Goal: Information Seeking & Learning: Learn about a topic

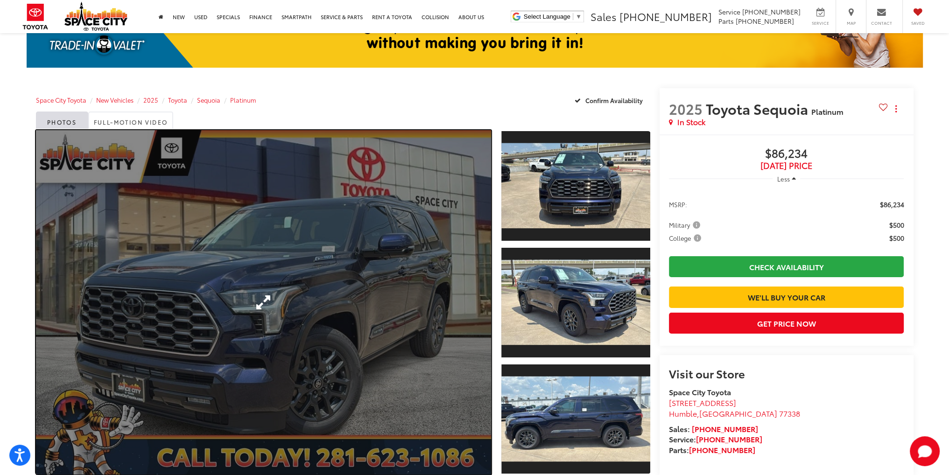
click at [364, 278] on link "Expand Photo 0" at bounding box center [263, 302] width 455 height 344
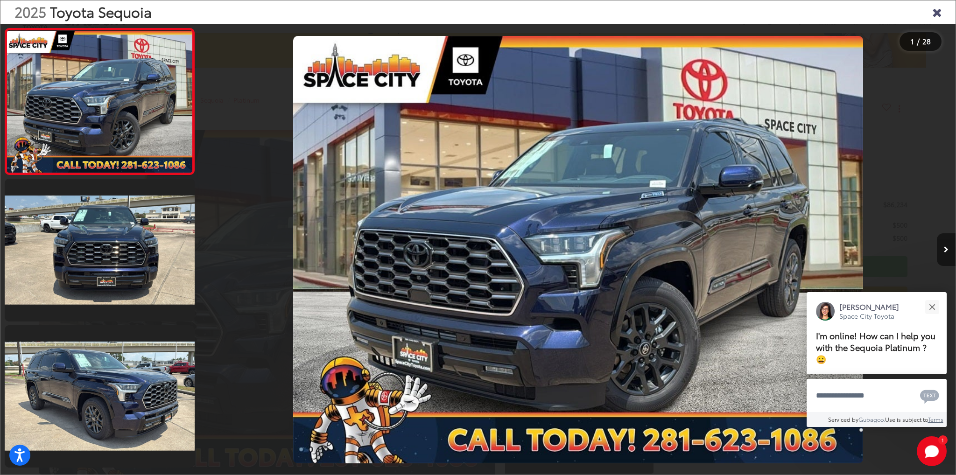
click at [948, 254] on button "Next image" at bounding box center [946, 249] width 19 height 33
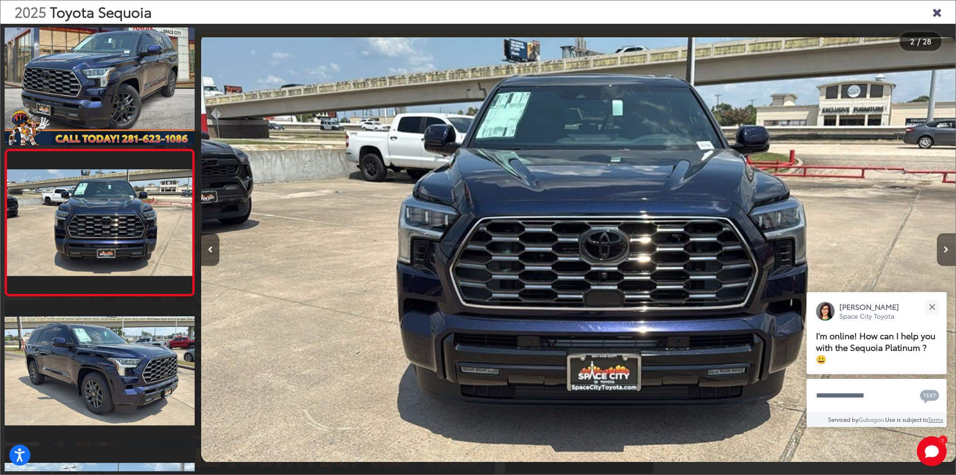
scroll to position [0, 754]
click at [931, 306] on div "Close" at bounding box center [932, 307] width 6 height 6
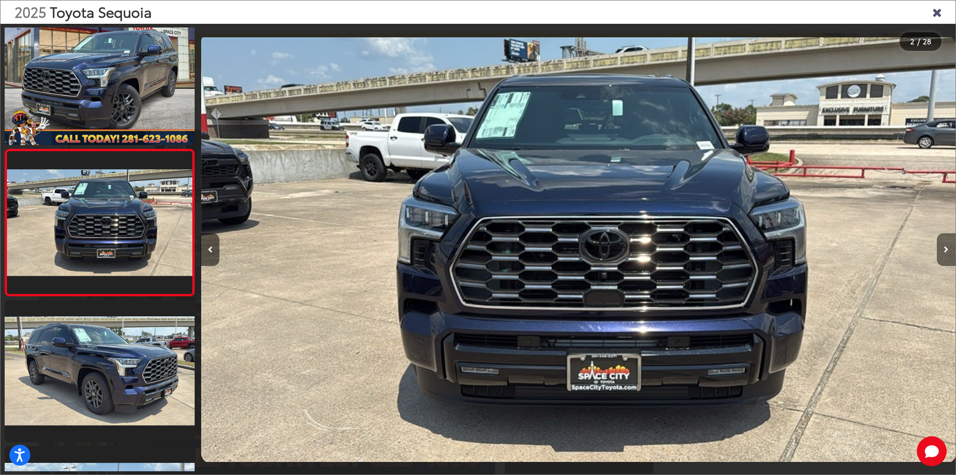
click at [942, 239] on button "Next image" at bounding box center [946, 249] width 19 height 33
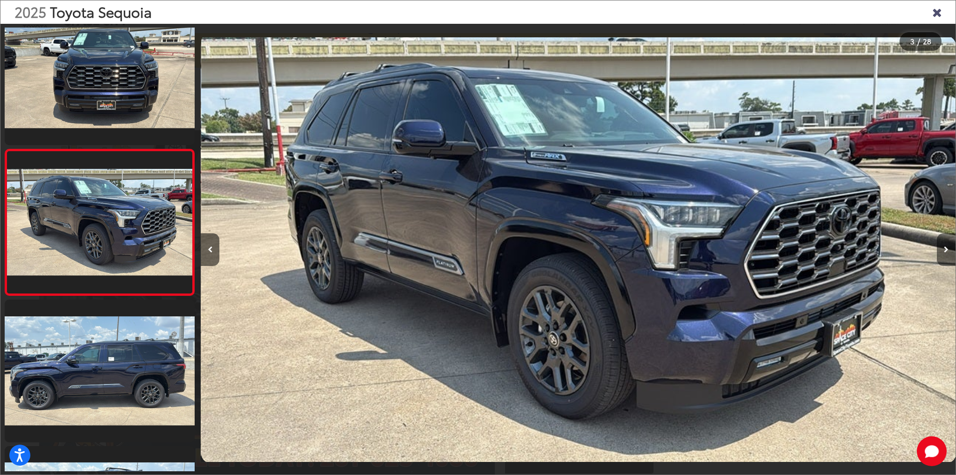
scroll to position [0, 1509]
click at [948, 250] on button "Next image" at bounding box center [946, 249] width 19 height 33
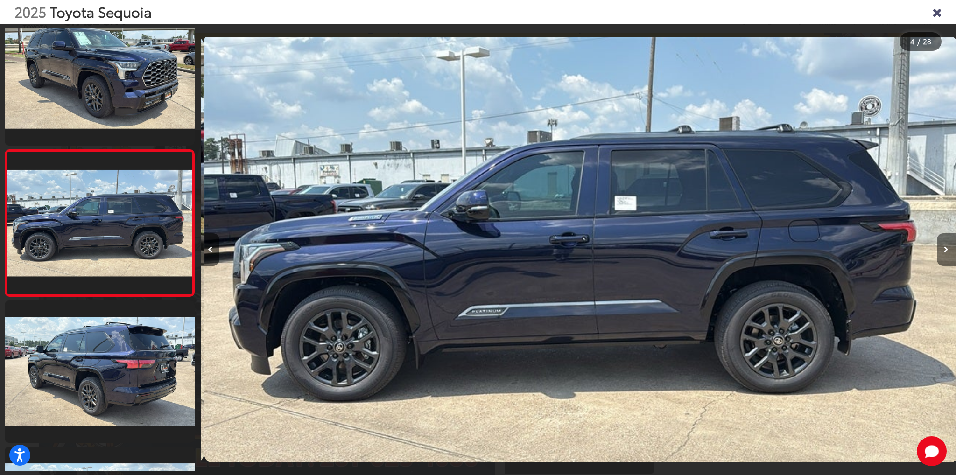
scroll to position [0, 2264]
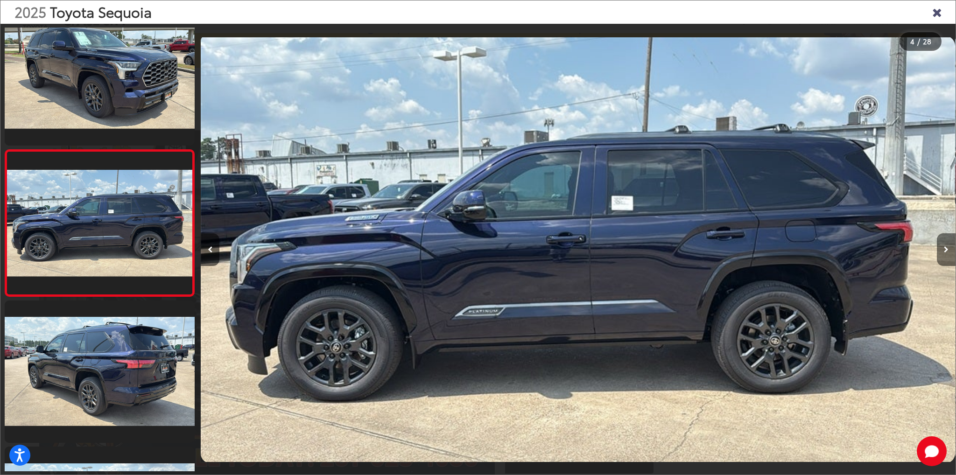
click at [948, 250] on button "Next image" at bounding box center [946, 249] width 19 height 33
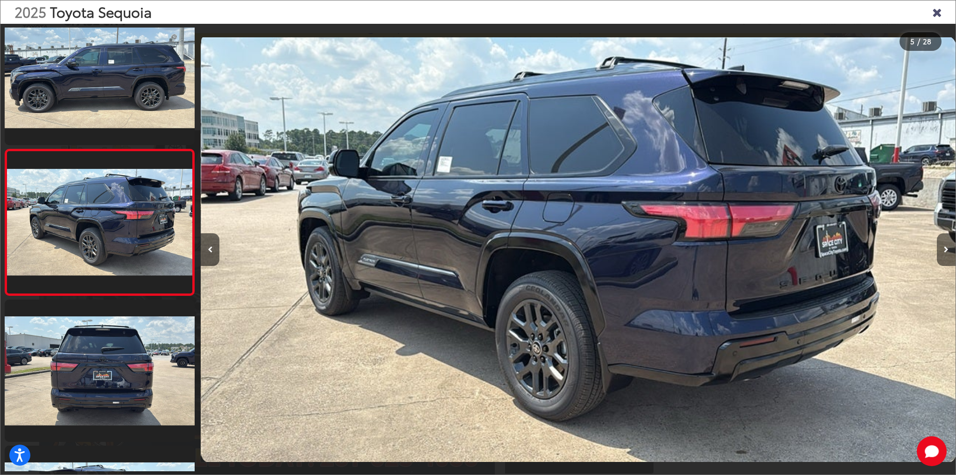
scroll to position [0, 3018]
click at [948, 250] on button "Next image" at bounding box center [946, 249] width 19 height 33
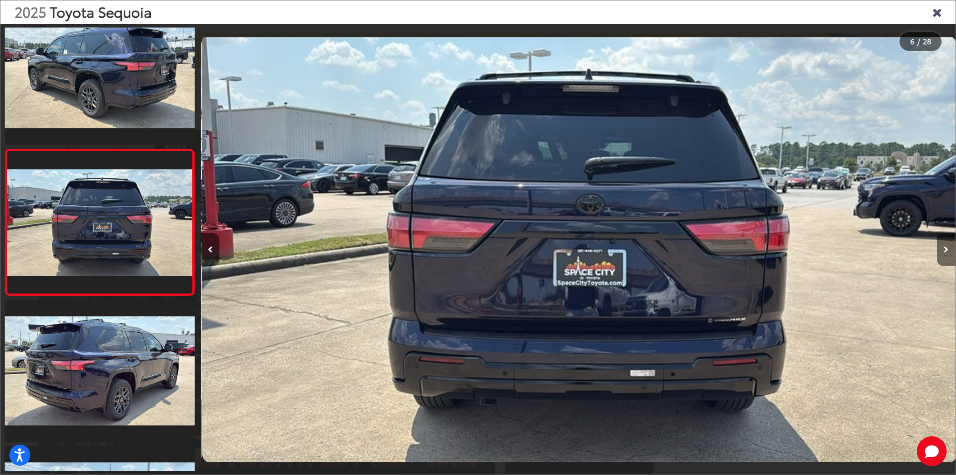
scroll to position [0, 3773]
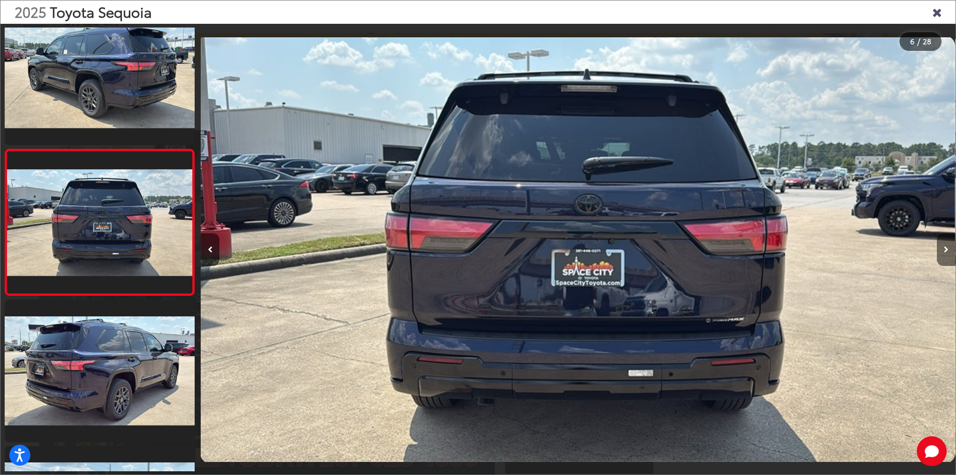
click at [948, 250] on button "Next image" at bounding box center [946, 249] width 19 height 33
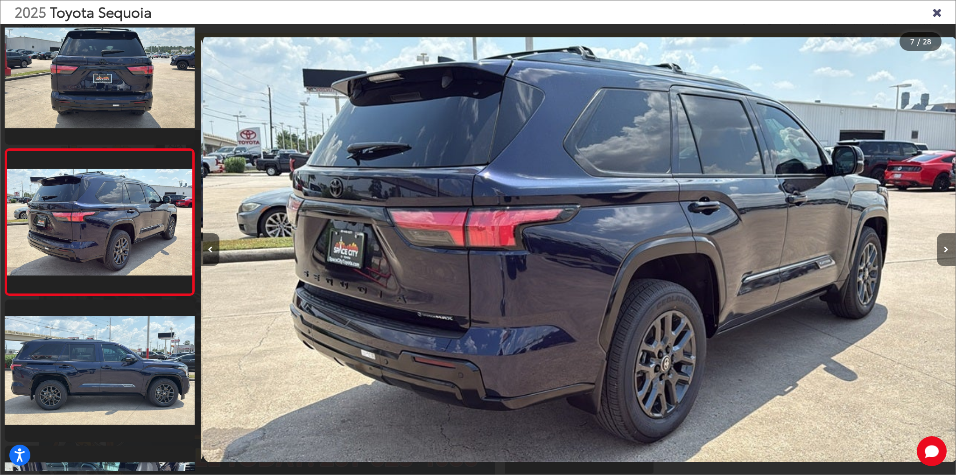
scroll to position [0, 4528]
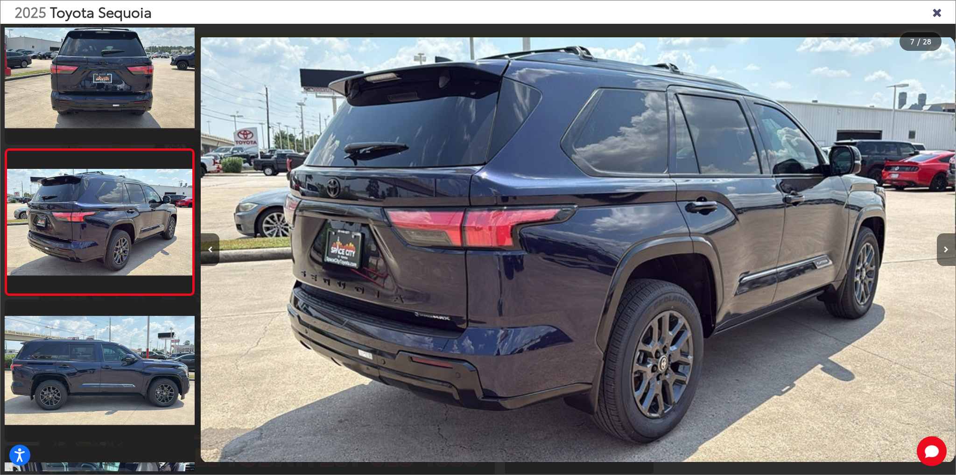
click at [948, 250] on button "Next image" at bounding box center [946, 249] width 19 height 33
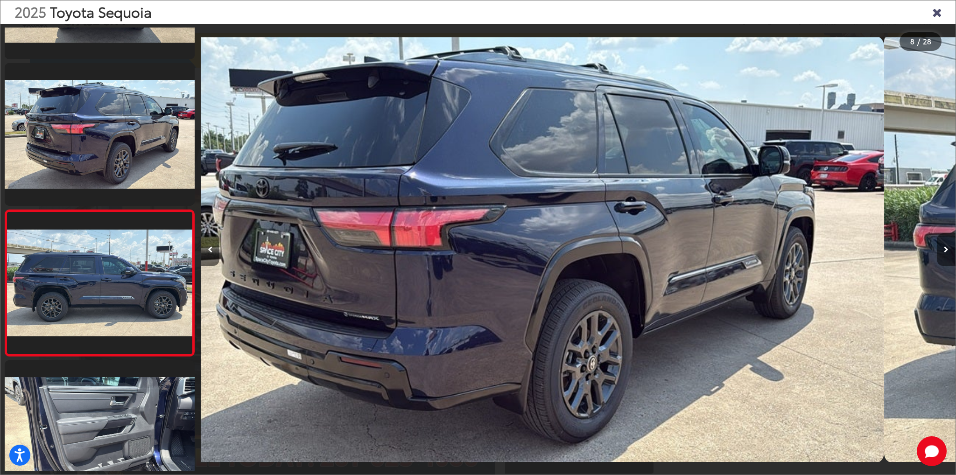
scroll to position [0, 0]
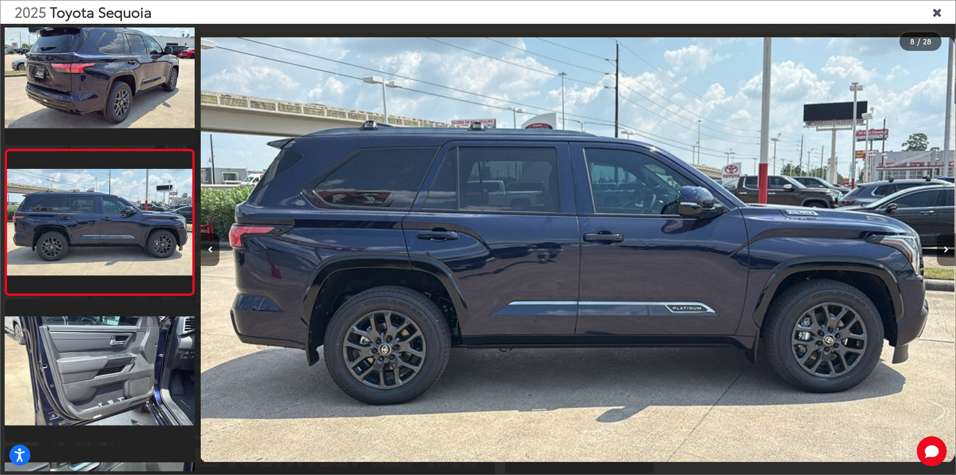
click at [948, 250] on button "Next image" at bounding box center [946, 249] width 19 height 33
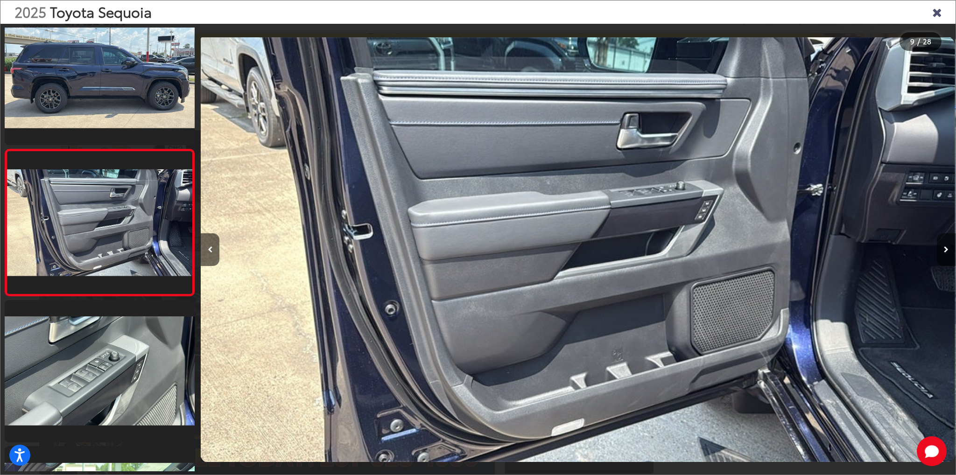
click at [948, 250] on button "Next image" at bounding box center [946, 249] width 19 height 33
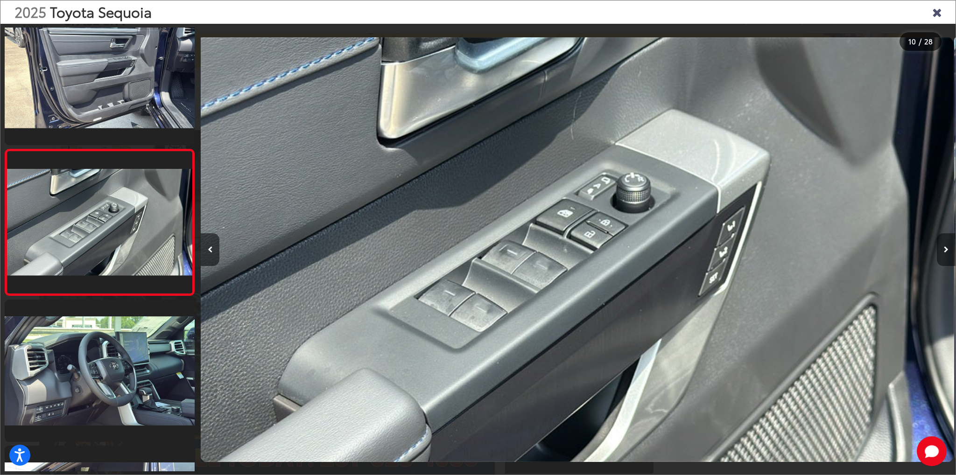
click at [948, 250] on button "Next image" at bounding box center [946, 249] width 19 height 33
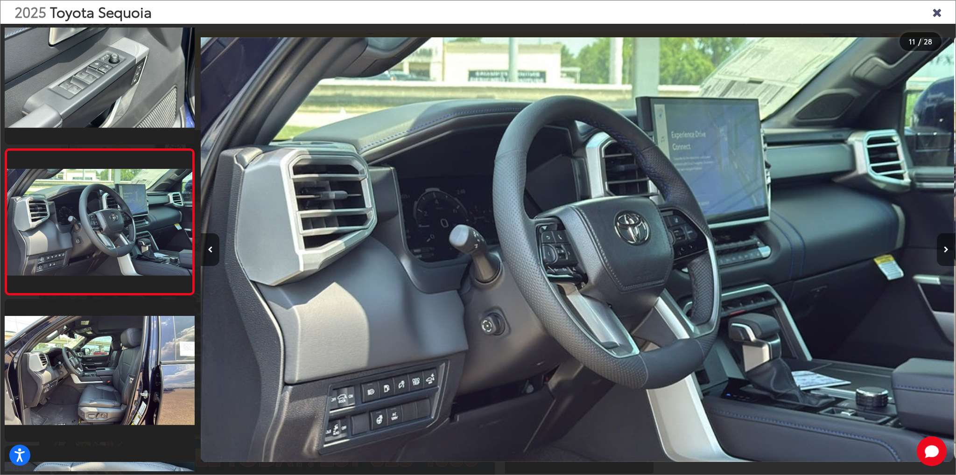
click at [948, 250] on button "Next image" at bounding box center [946, 249] width 19 height 33
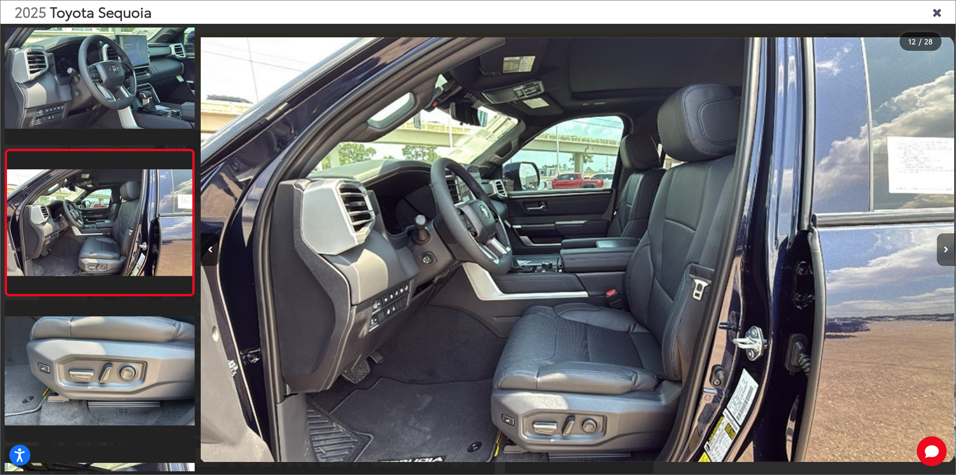
click at [948, 250] on button "Next image" at bounding box center [946, 249] width 19 height 33
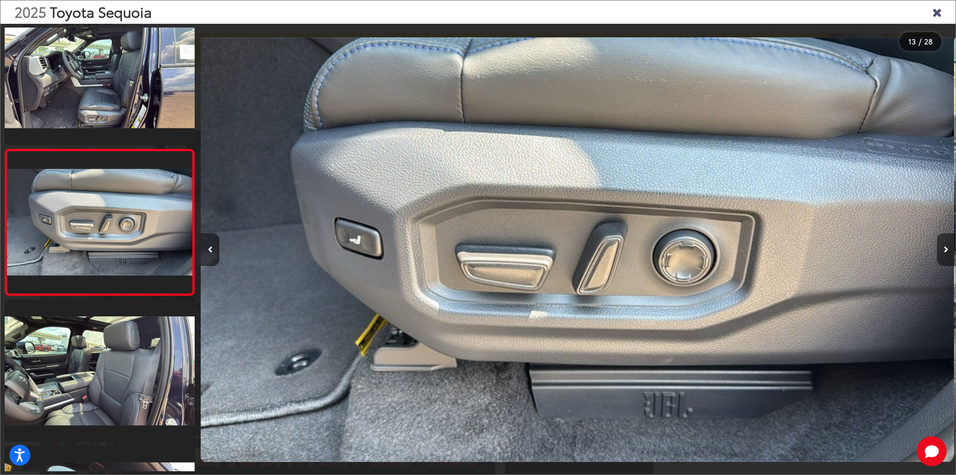
click at [948, 250] on button "Next image" at bounding box center [946, 249] width 19 height 33
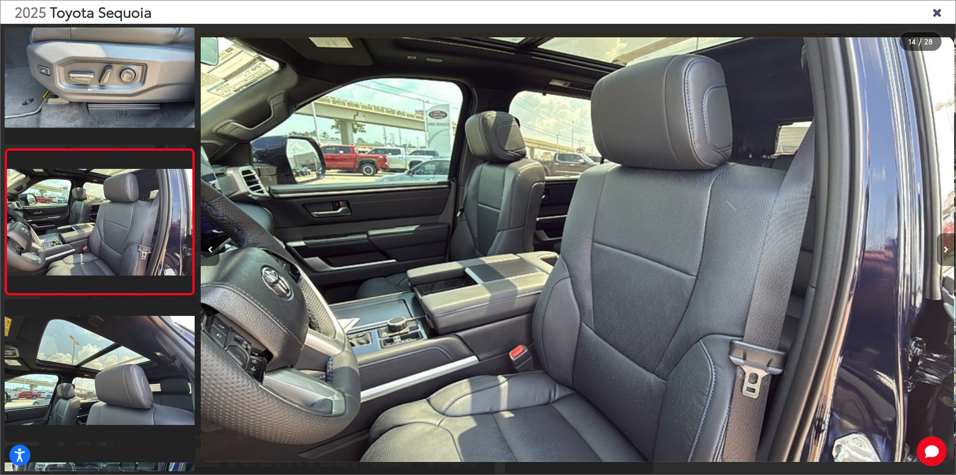
click at [948, 250] on button "Next image" at bounding box center [946, 249] width 19 height 33
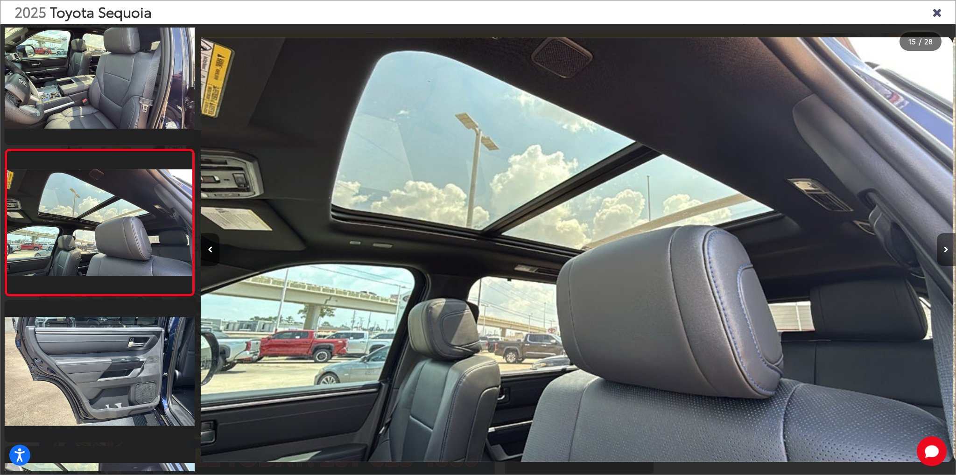
click at [947, 248] on icon "Next image" at bounding box center [946, 249] width 5 height 7
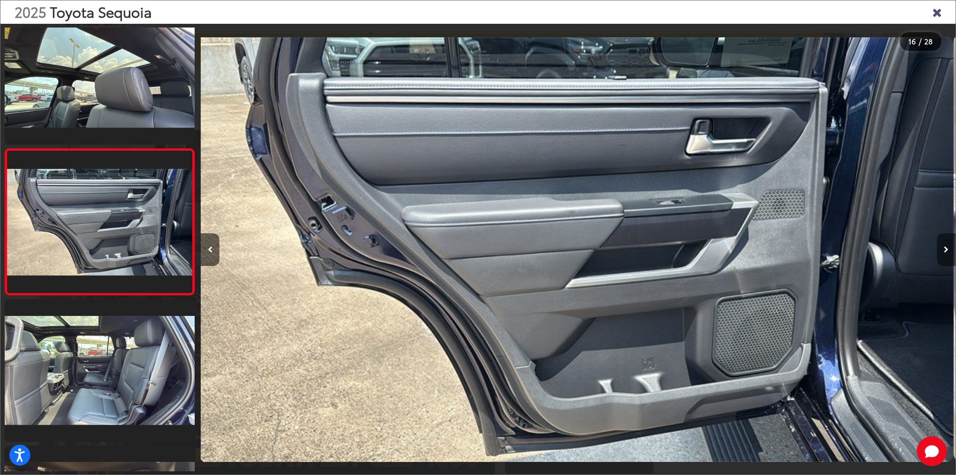
click at [947, 248] on icon "Next image" at bounding box center [946, 249] width 5 height 7
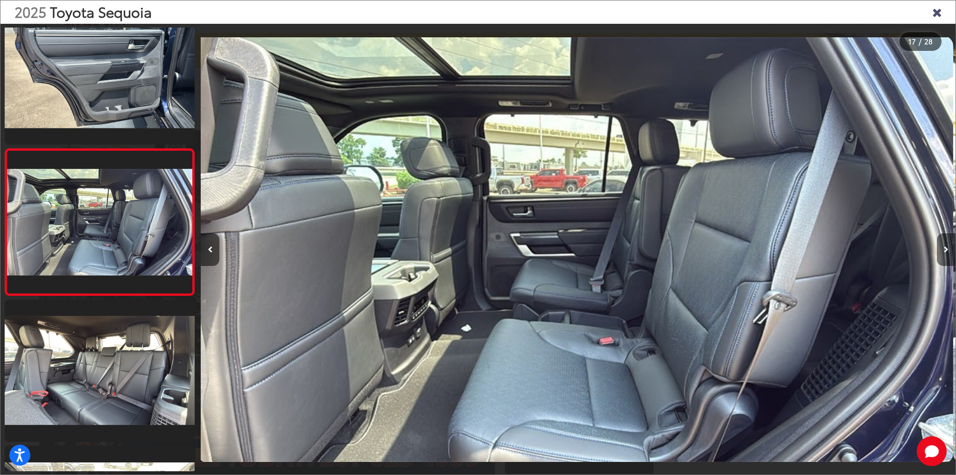
click at [947, 248] on icon "Next image" at bounding box center [946, 249] width 5 height 7
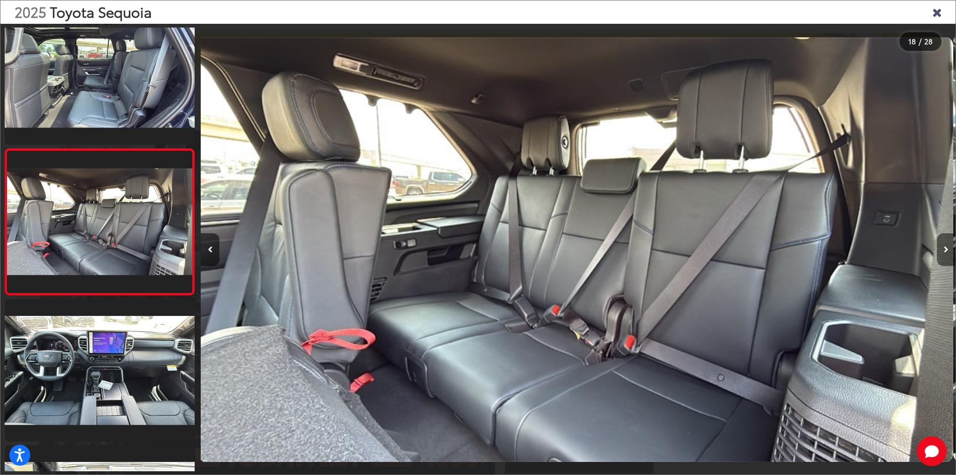
click at [947, 248] on icon "Next image" at bounding box center [946, 249] width 5 height 7
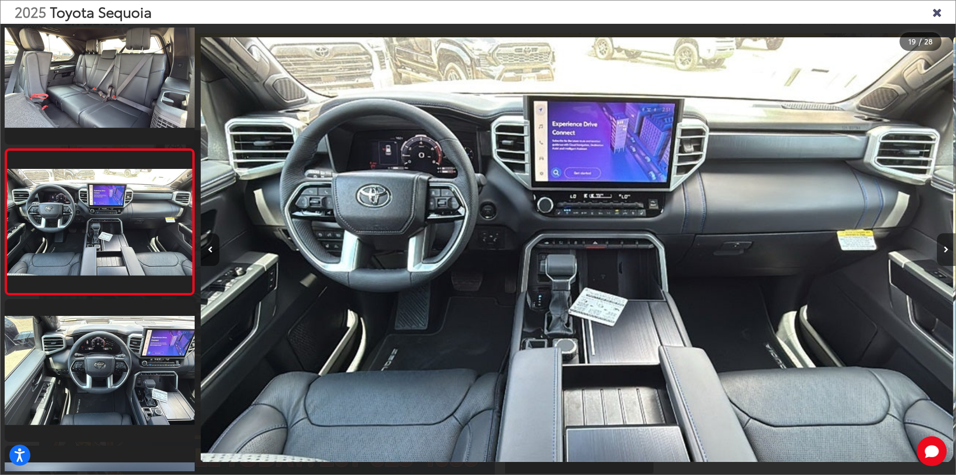
click at [947, 248] on icon "Next image" at bounding box center [946, 249] width 5 height 7
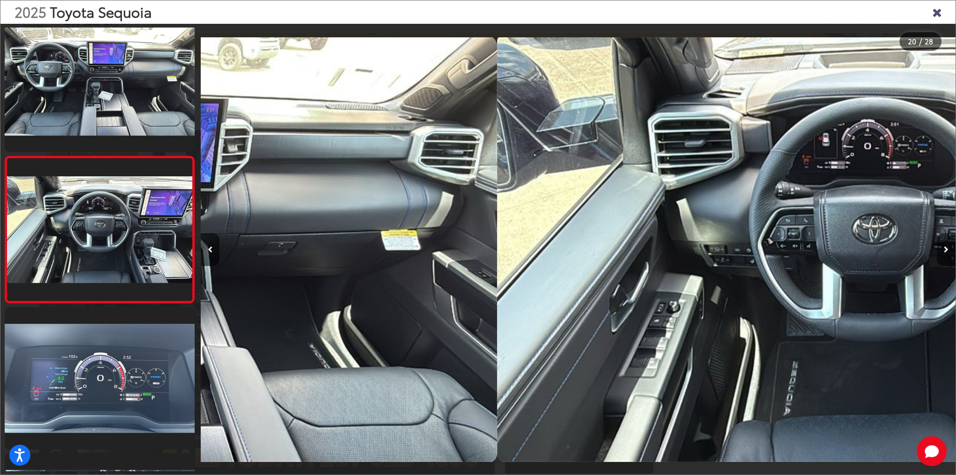
scroll to position [2658, 0]
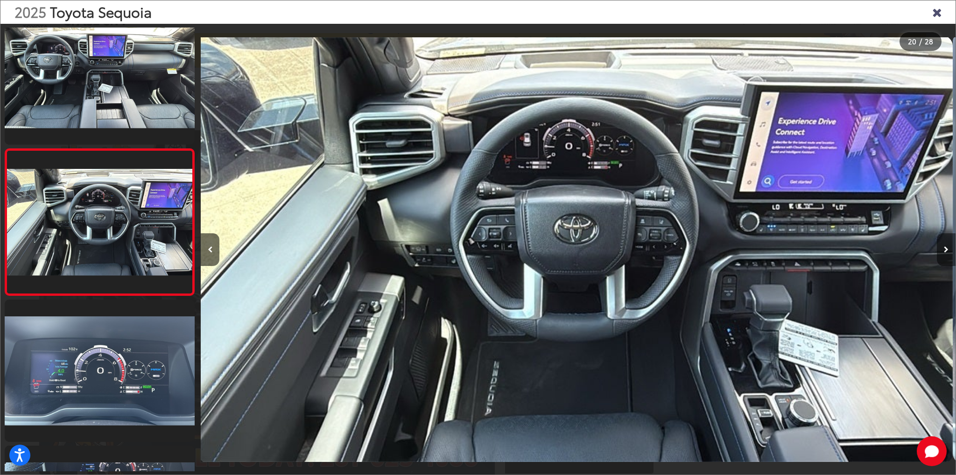
click at [947, 248] on icon "Next image" at bounding box center [946, 249] width 5 height 7
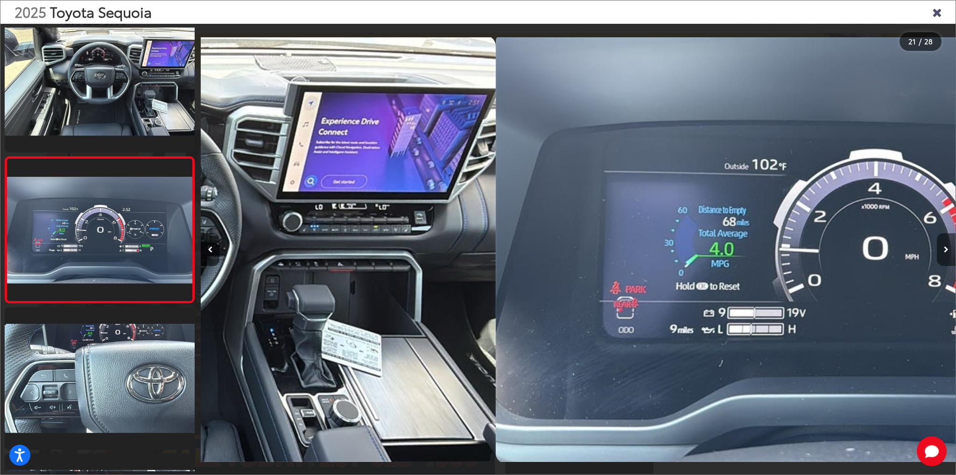
scroll to position [2805, 0]
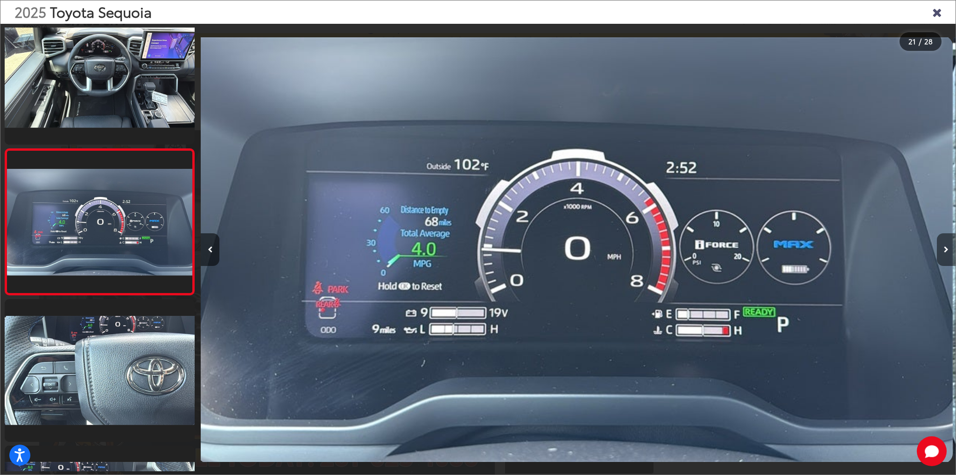
click at [947, 248] on icon "Next image" at bounding box center [946, 249] width 5 height 7
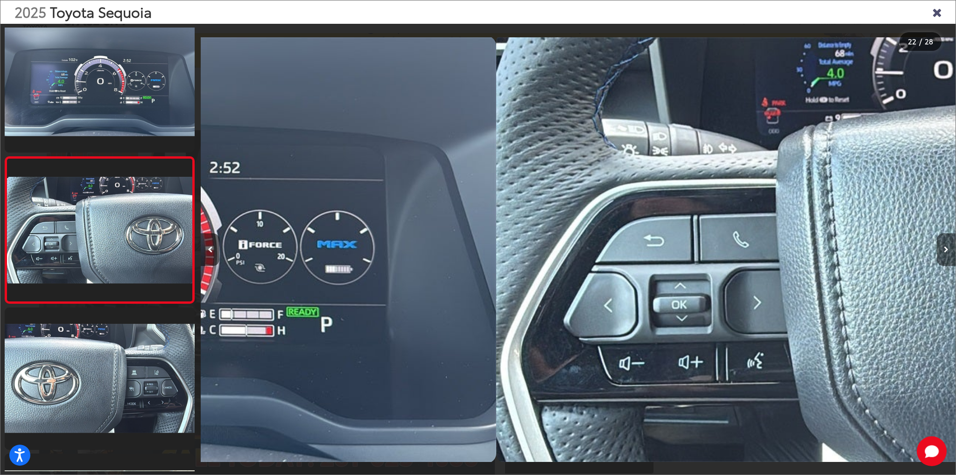
scroll to position [2951, 0]
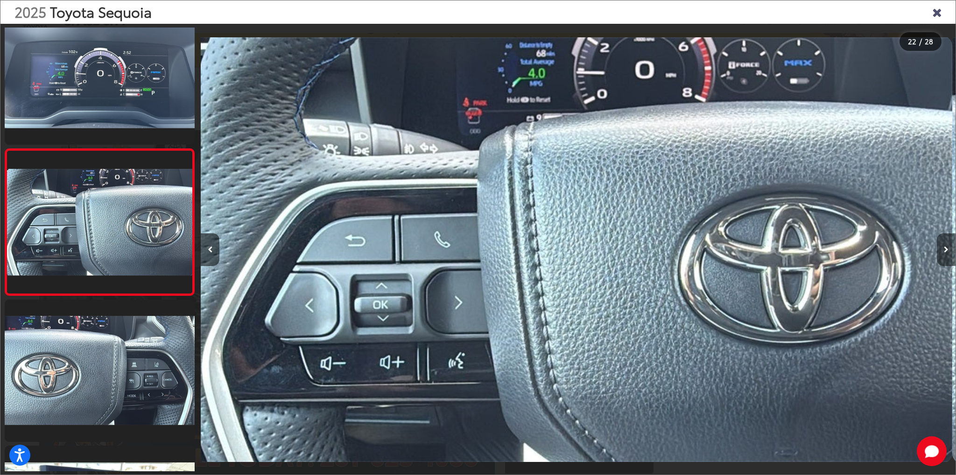
click at [948, 247] on button "Next image" at bounding box center [946, 249] width 19 height 33
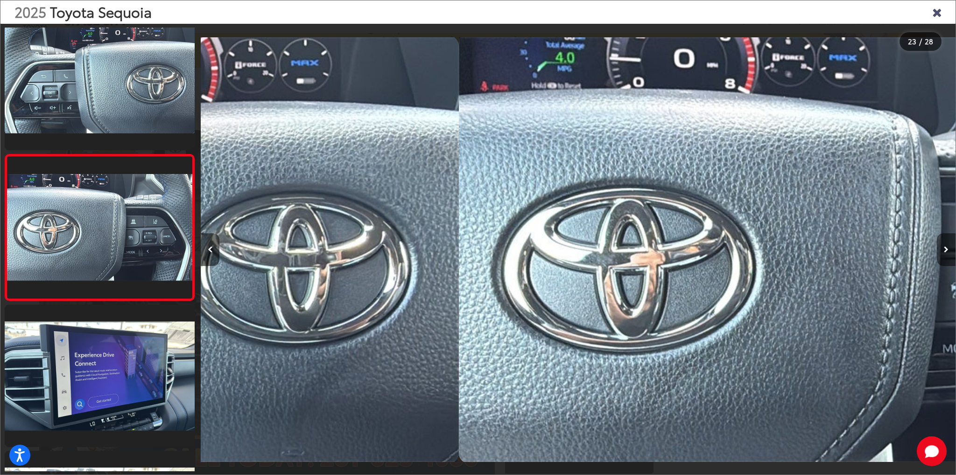
scroll to position [3097, 0]
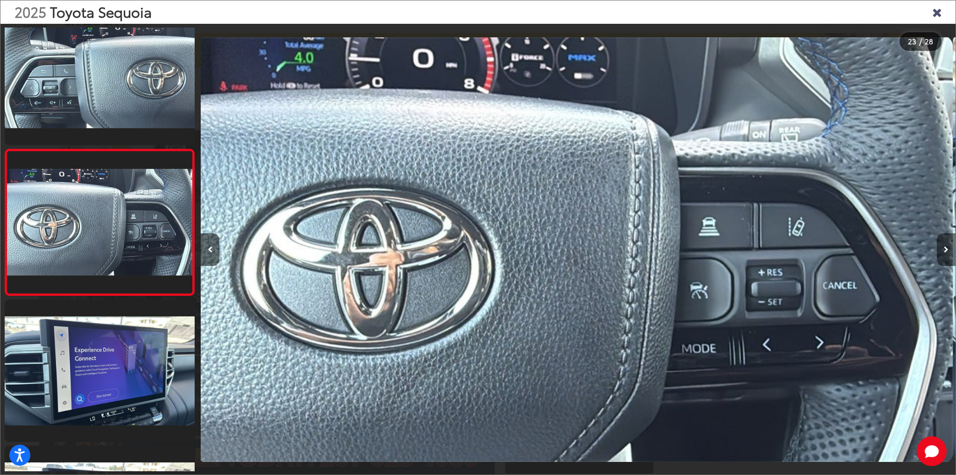
click at [948, 247] on button "Next image" at bounding box center [946, 249] width 19 height 33
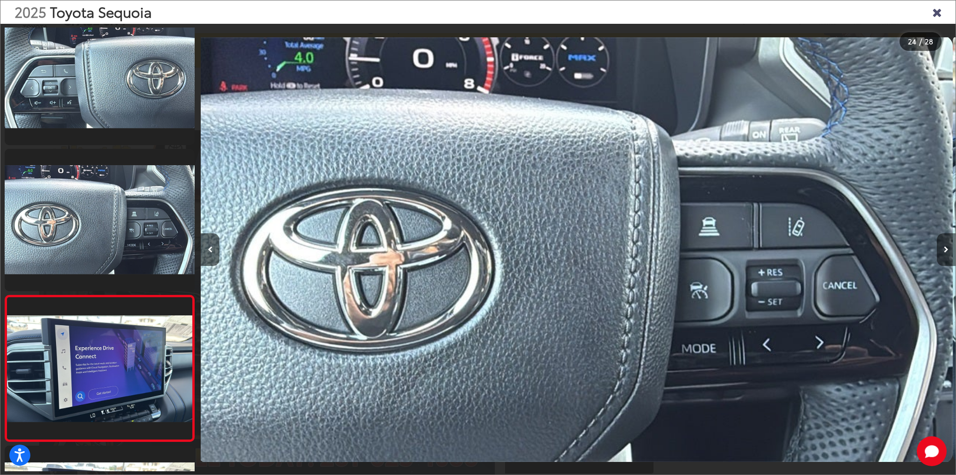
scroll to position [0, 17059]
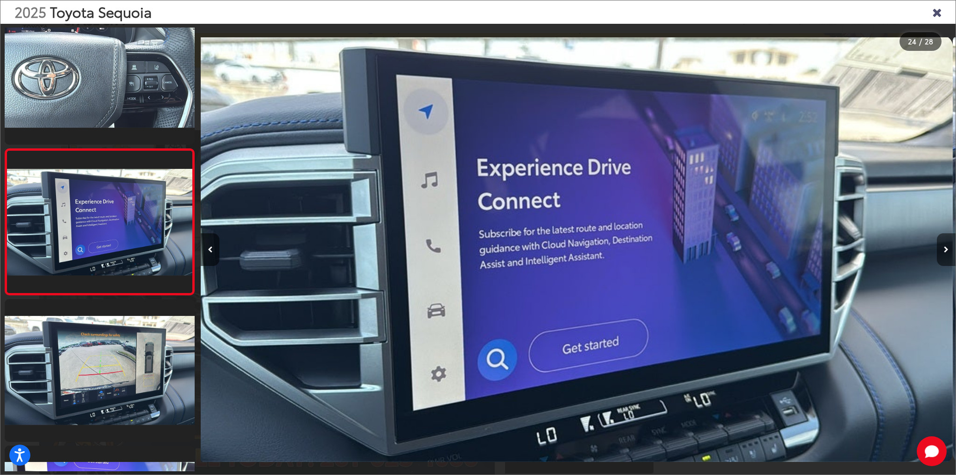
click at [948, 247] on button "Next image" at bounding box center [946, 249] width 19 height 33
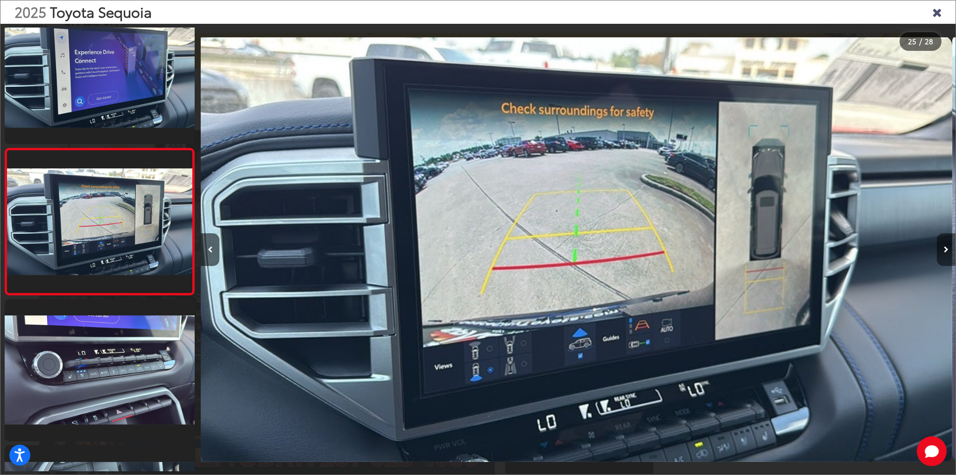
click at [948, 247] on button "Next image" at bounding box center [946, 249] width 19 height 33
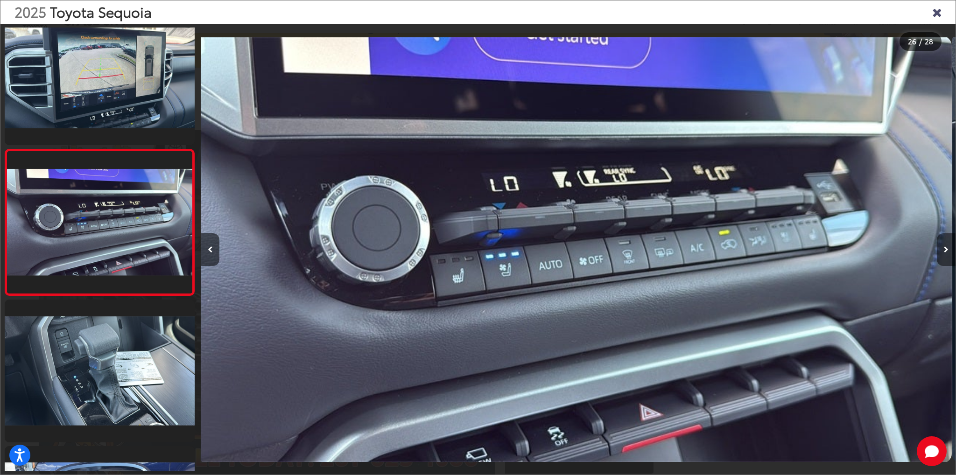
click at [948, 247] on button "Next image" at bounding box center [946, 249] width 19 height 33
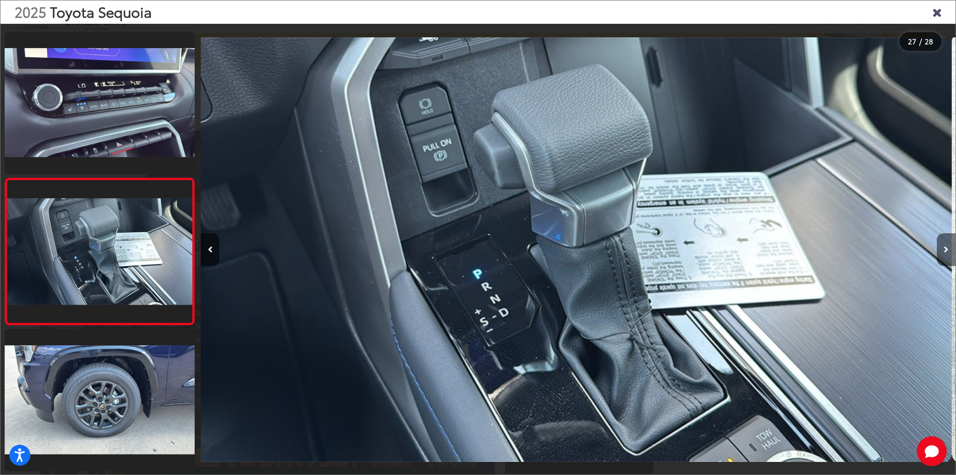
click at [948, 247] on button "Next image" at bounding box center [946, 249] width 19 height 33
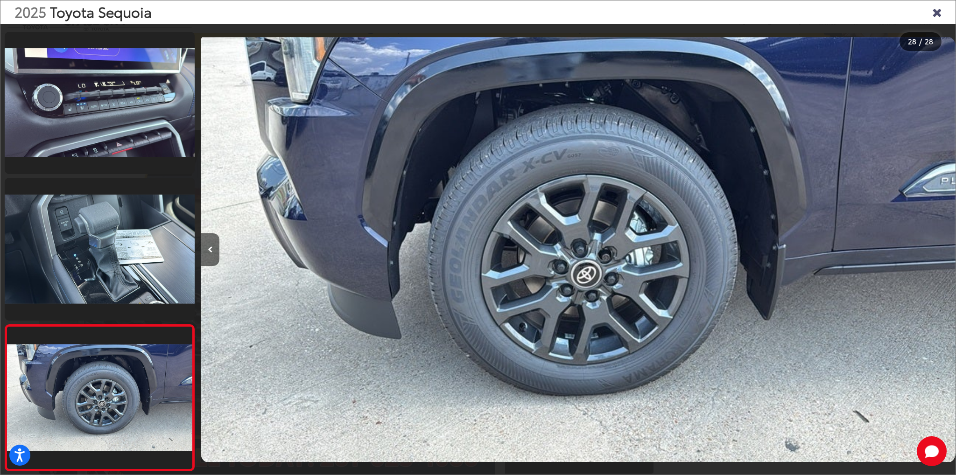
click at [948, 247] on div at bounding box center [861, 250] width 189 height 452
click at [938, 14] on icon "Close gallery" at bounding box center [936, 12] width 9 height 12
